Goal: Task Accomplishment & Management: Manage account settings

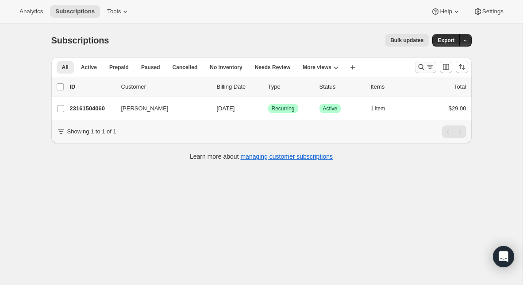
click at [420, 68] on icon "Search and filter results" at bounding box center [421, 66] width 9 height 9
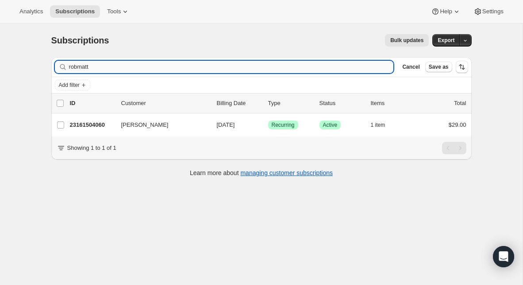
click at [211, 69] on input "robmatt" at bounding box center [231, 67] width 325 height 12
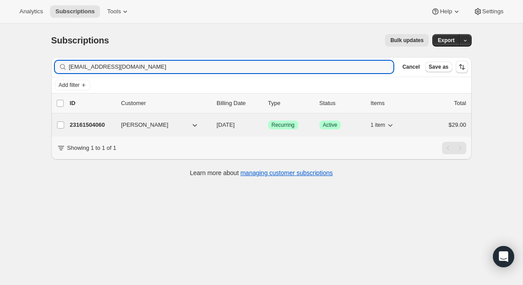
type input "[EMAIL_ADDRESS][DOMAIN_NAME]"
click at [104, 124] on p "23161504060" at bounding box center [92, 124] width 44 height 9
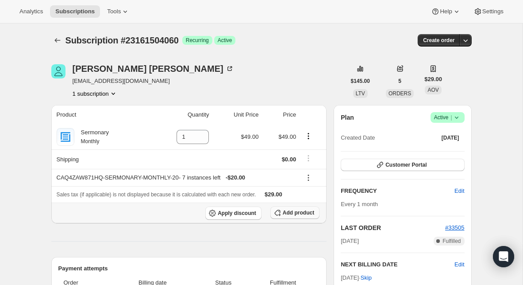
click at [301, 212] on span "Add product" at bounding box center [298, 212] width 31 height 7
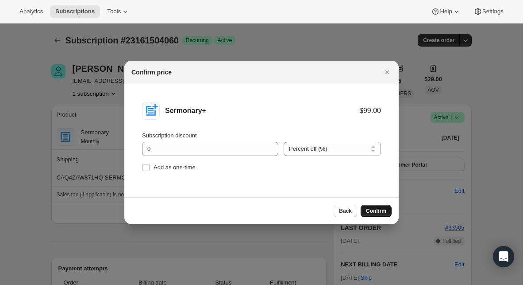
click at [377, 212] on span "Confirm" at bounding box center [376, 210] width 20 height 7
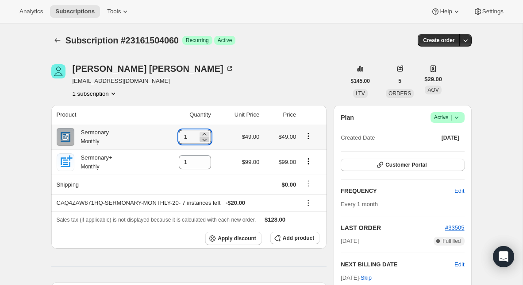
click at [202, 140] on icon at bounding box center [204, 139] width 9 height 9
type input "0"
